Goal: Task Accomplishment & Management: Use online tool/utility

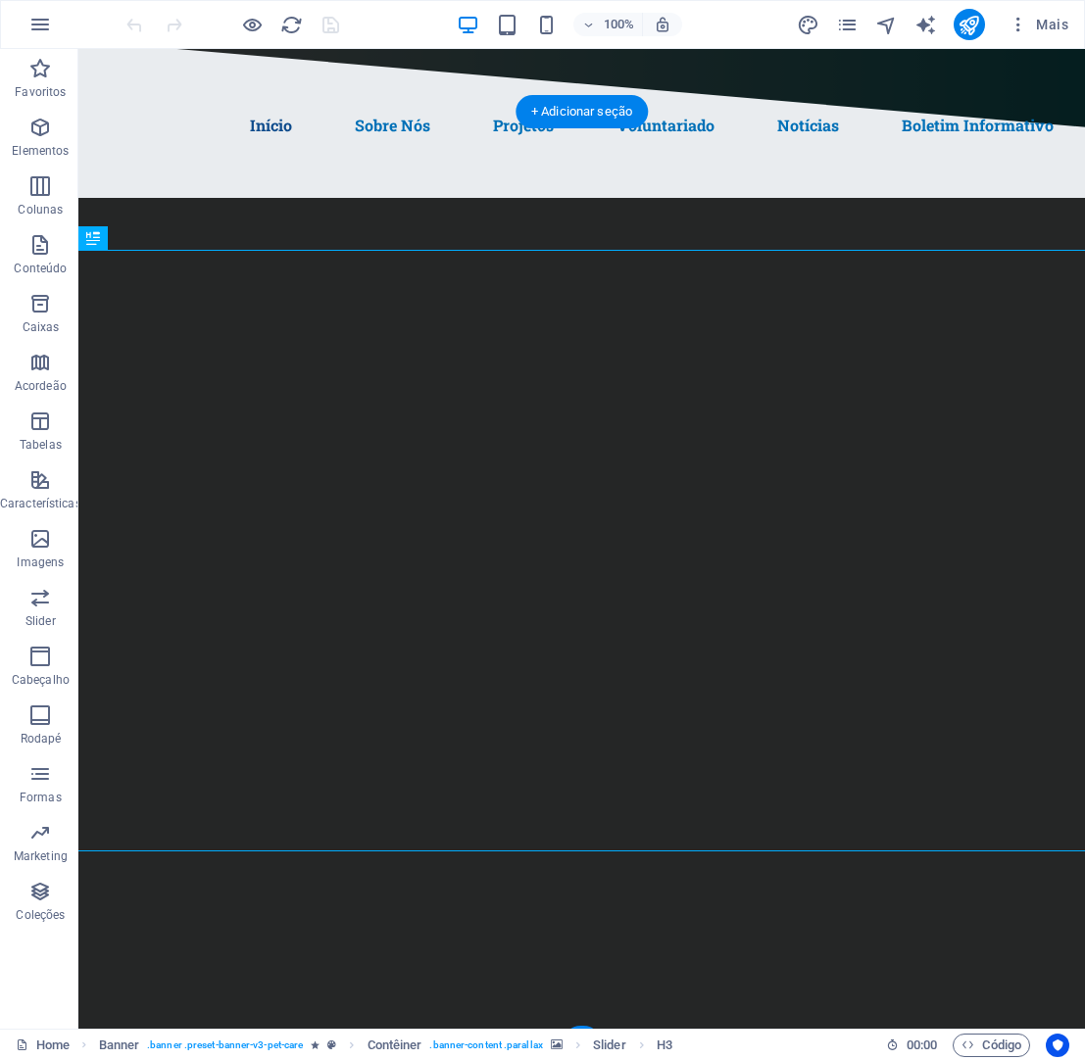
click at [427, 176] on img "1/1" at bounding box center [582, 176] width 1108 height 0
select select "ms"
select select "s"
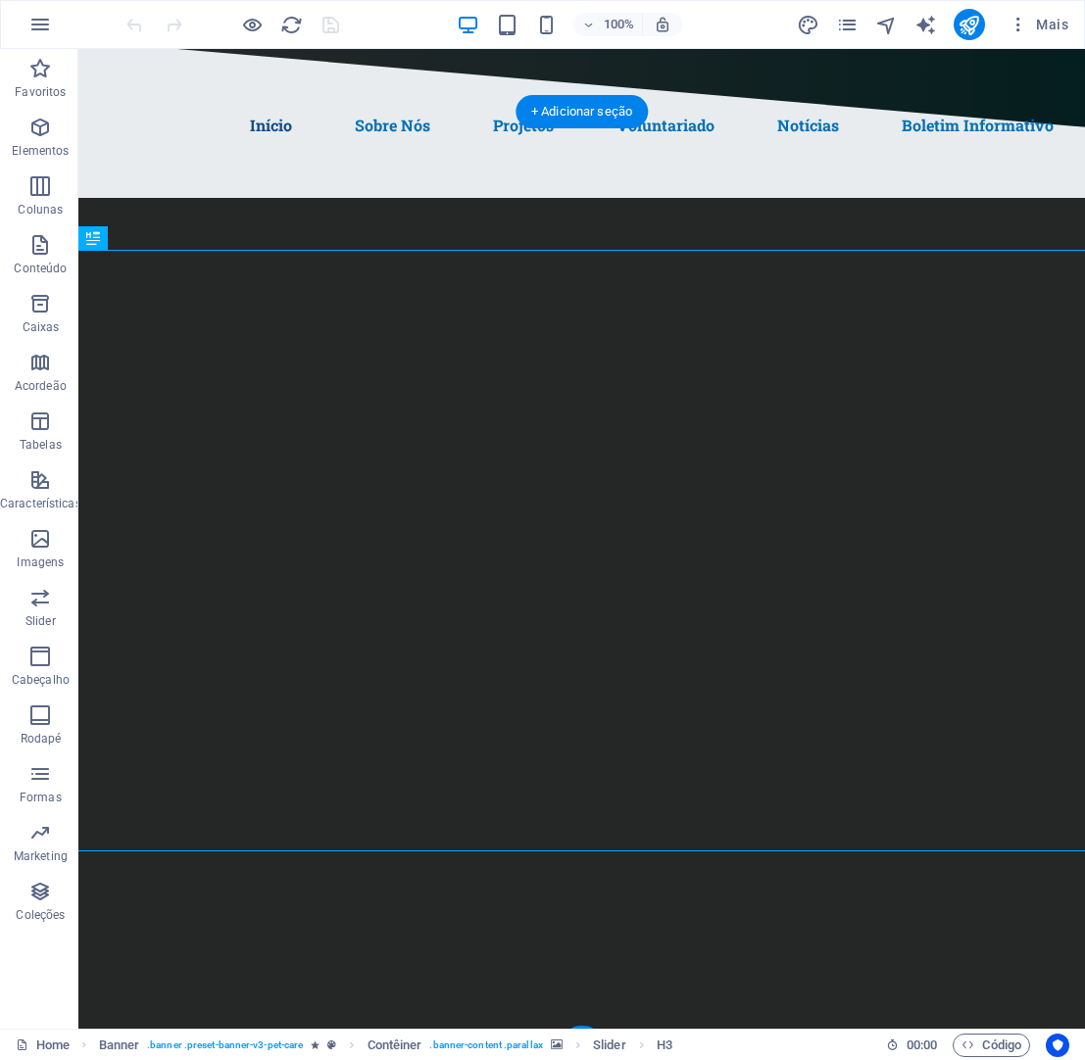
select select "progressive"
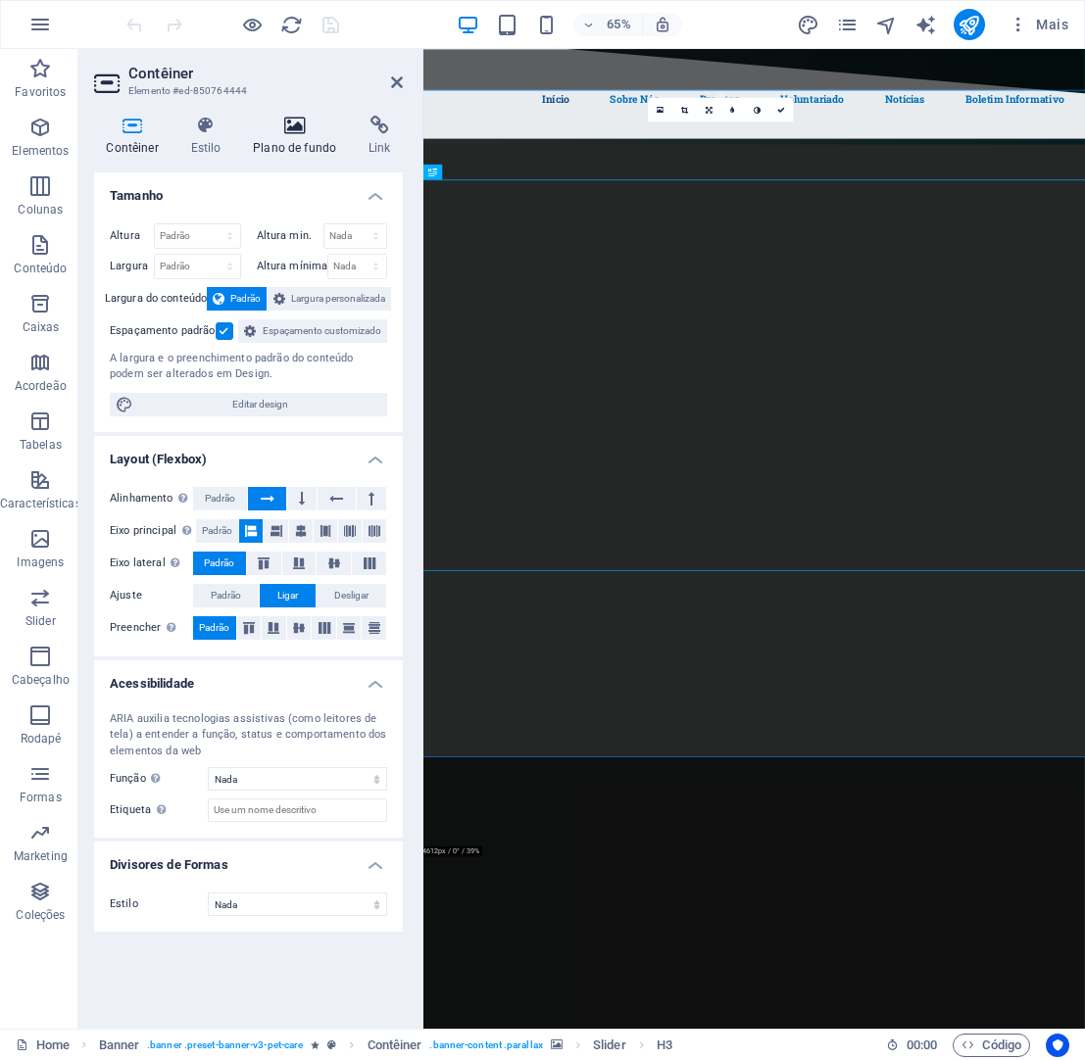
click at [309, 148] on h4 "Plano de fundo" at bounding box center [299, 136] width 116 height 41
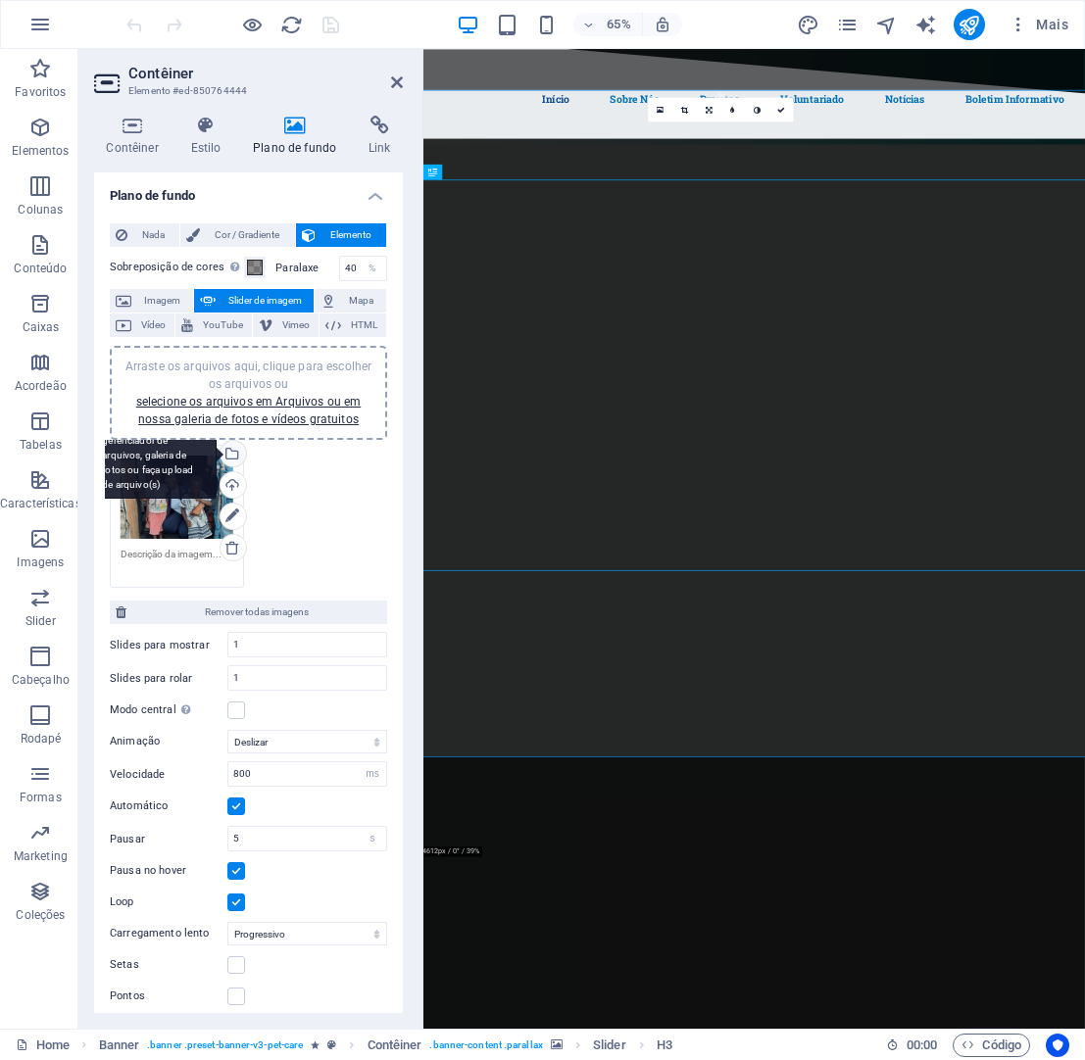
click at [232, 450] on div "Selecione arquivos do gerenciador de arquivos, galeria de fotos ou faça upload …" at bounding box center [231, 455] width 29 height 29
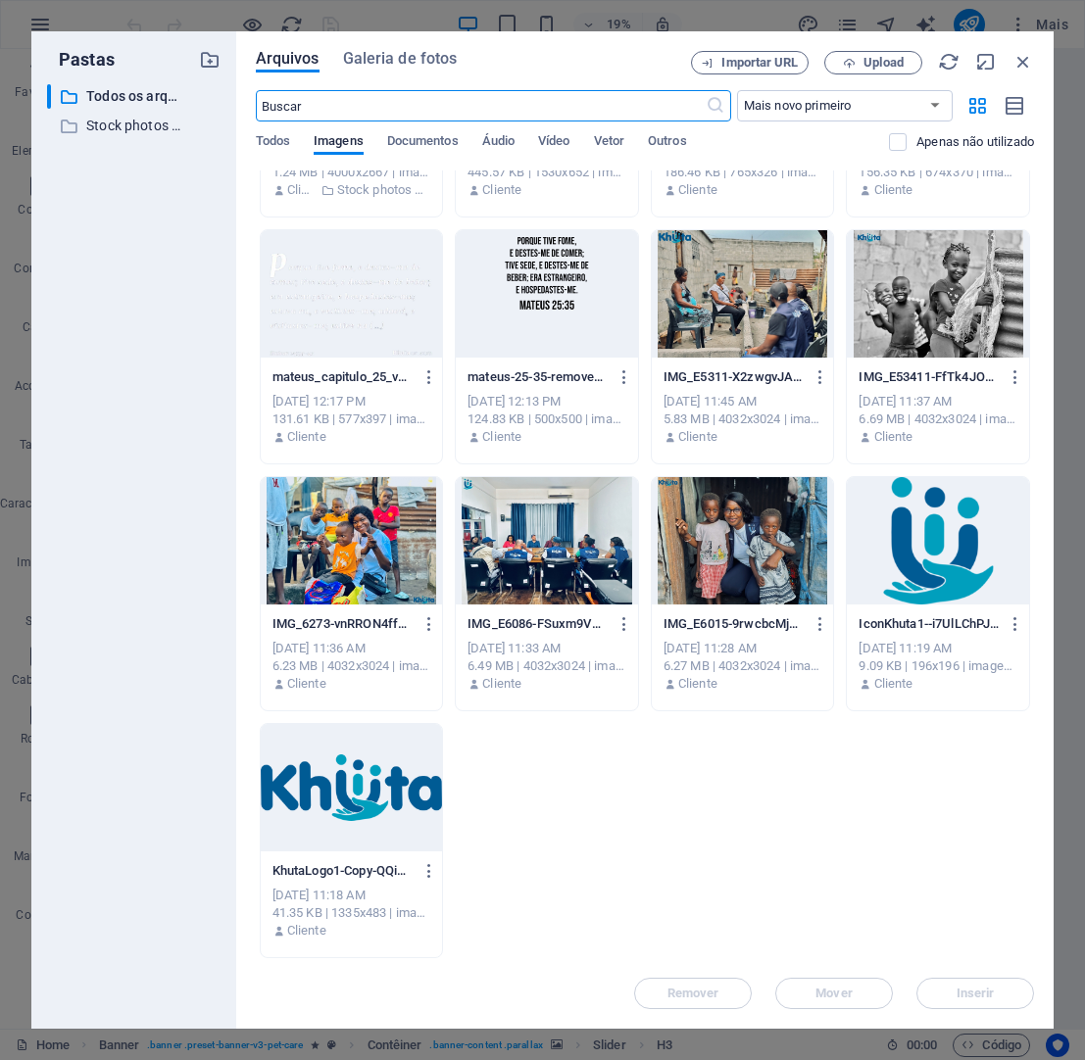
scroll to position [4140, 0]
click at [424, 868] on icon "button" at bounding box center [429, 871] width 19 height 18
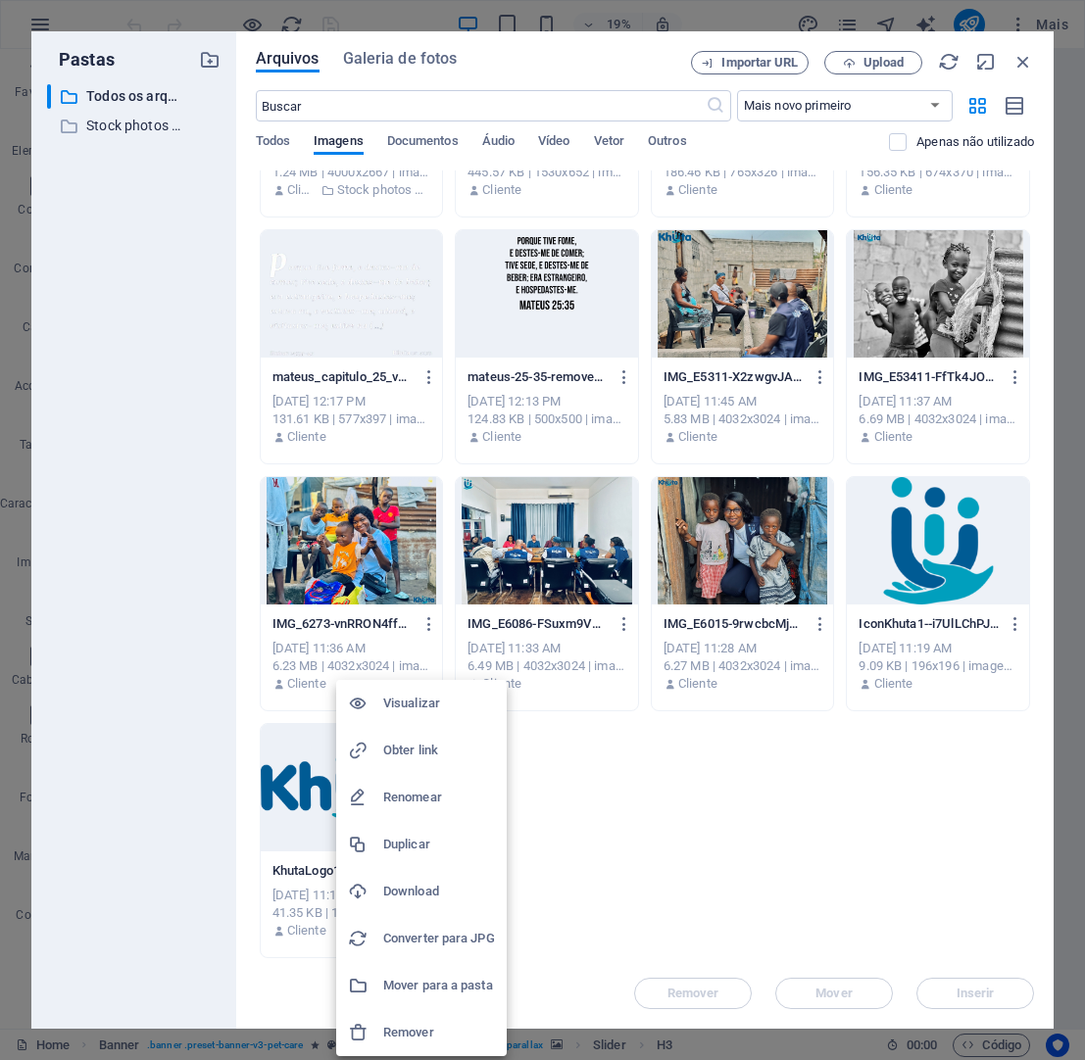
click at [423, 900] on h6 "Download" at bounding box center [439, 892] width 112 height 24
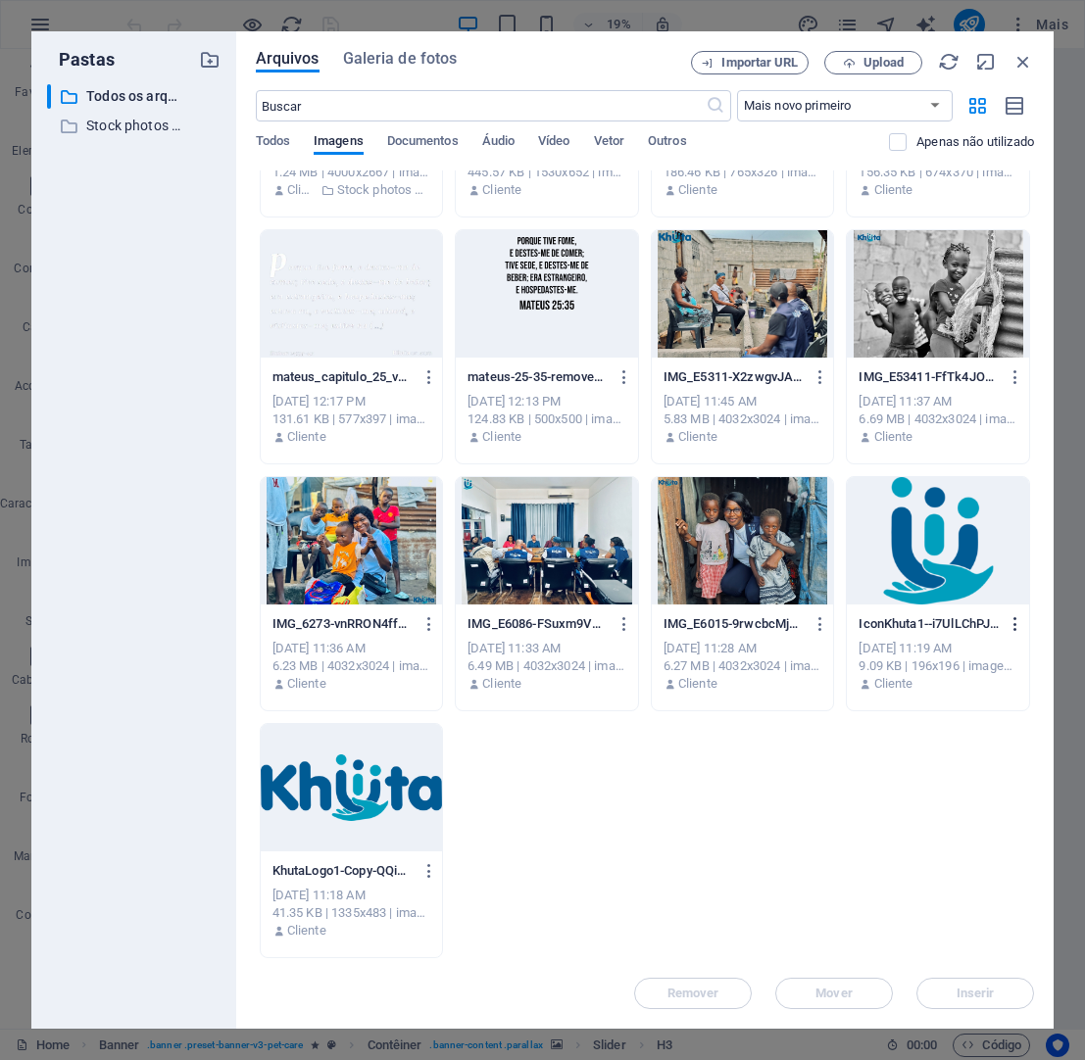
click at [1013, 627] on icon "button" at bounding box center [1016, 624] width 19 height 18
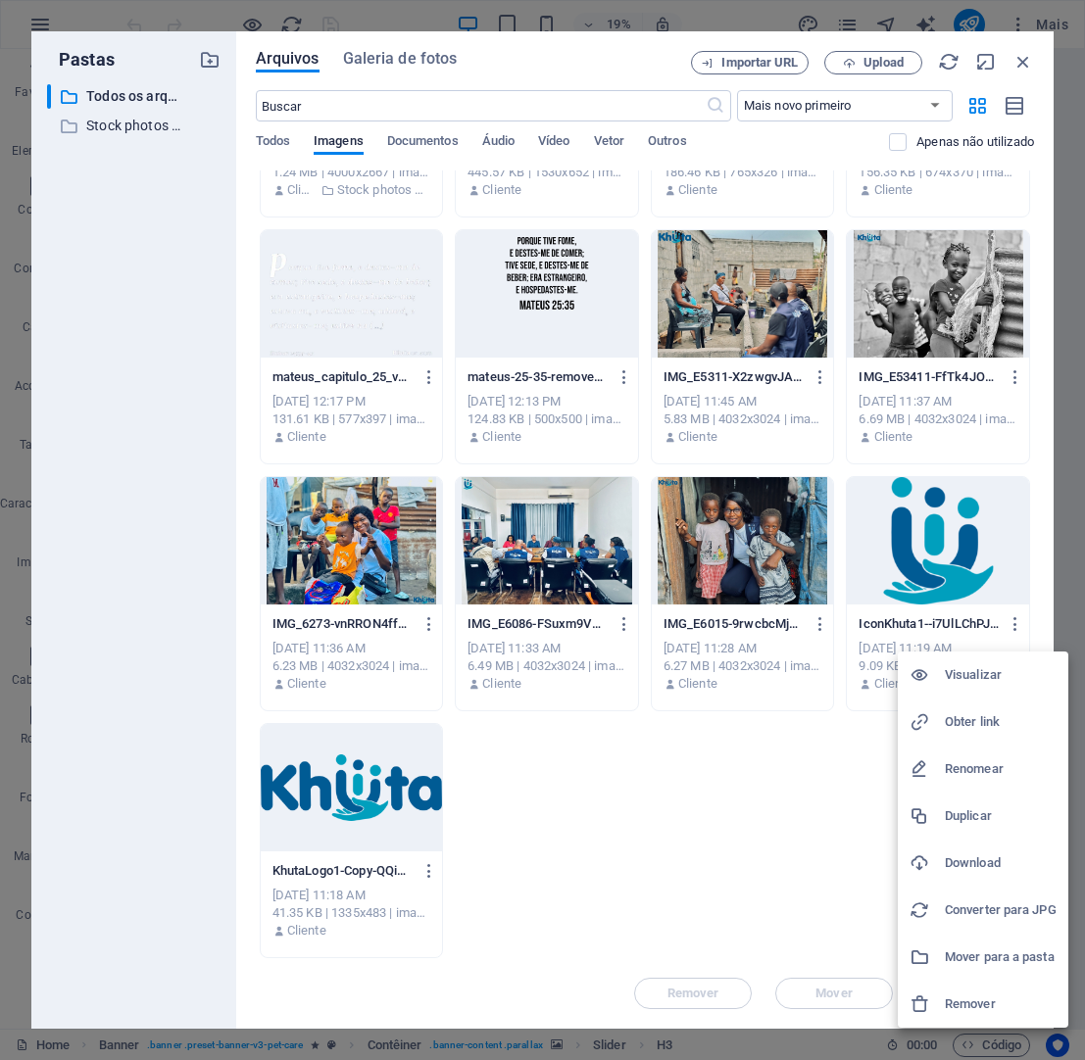
click at [990, 868] on h6 "Download" at bounding box center [1001, 864] width 112 height 24
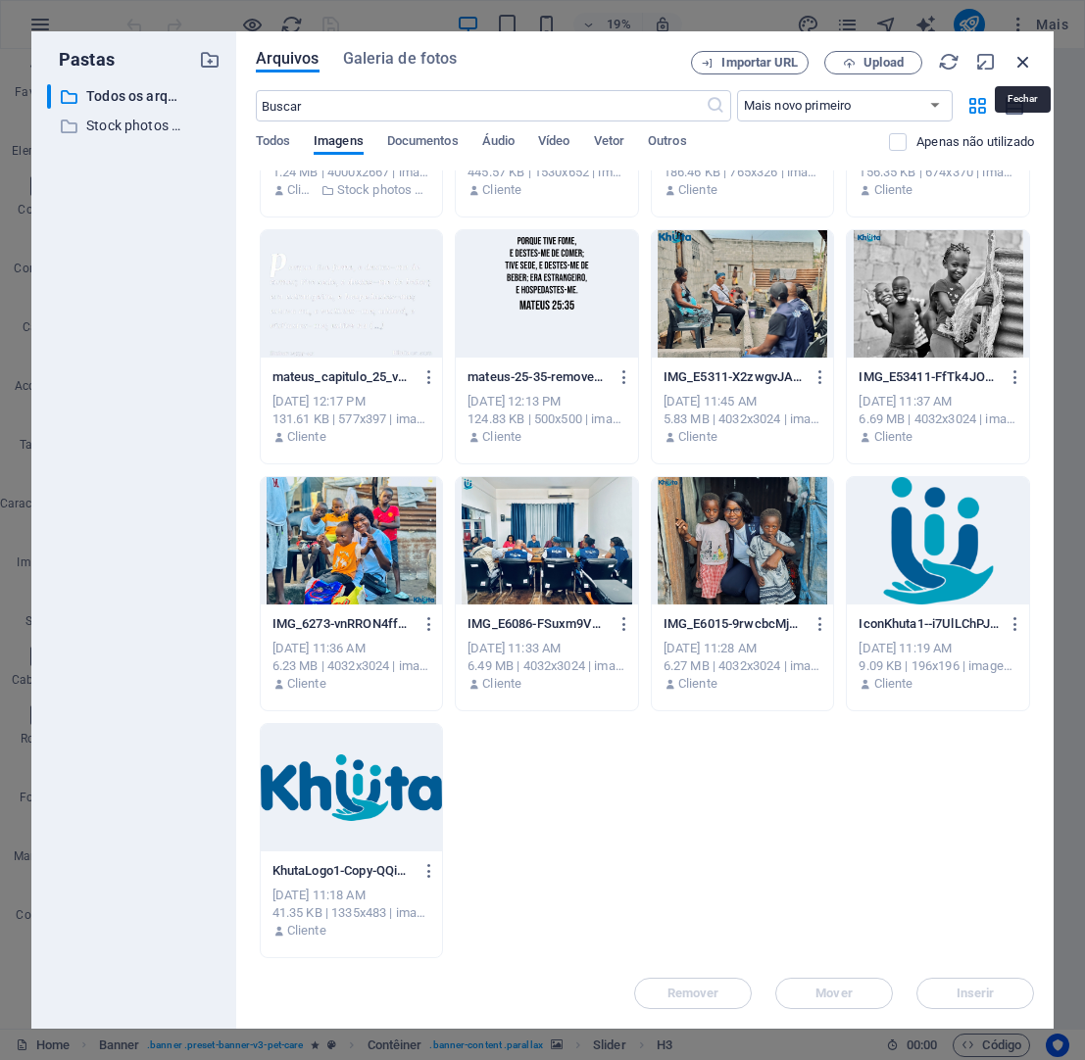
click at [1027, 57] on icon "button" at bounding box center [1023, 62] width 22 height 22
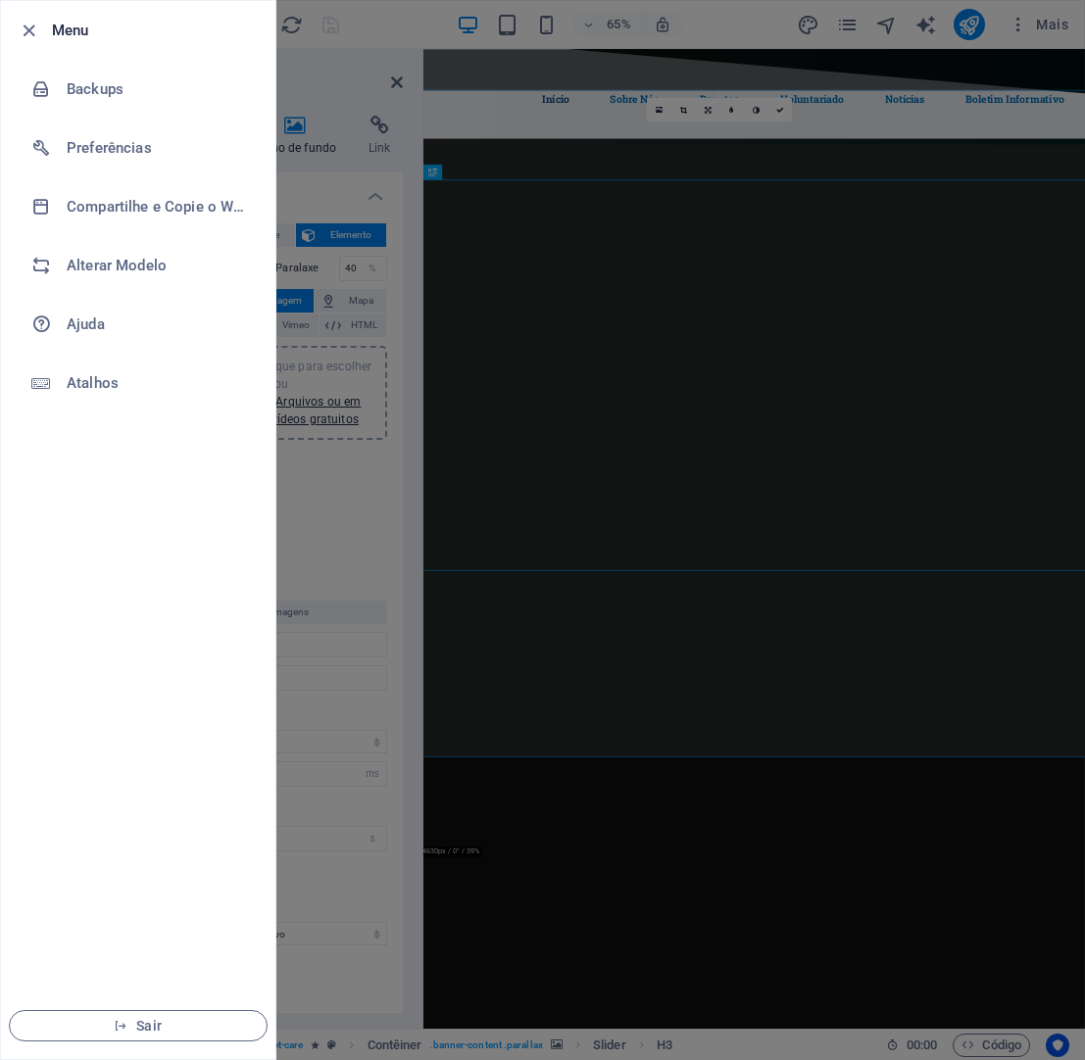
drag, startPoint x: 81, startPoint y: 85, endPoint x: 130, endPoint y: 38, distance: 67.9
click at [130, 38] on ul "Menu Backups Preferências Compartilhe e Copie o Website Alterar Modelo [PERSON_…" at bounding box center [138, 530] width 274 height 1059
click at [176, 20] on h6 "Menu" at bounding box center [156, 31] width 208 height 24
click at [383, 18] on div at bounding box center [542, 530] width 1085 height 1060
